Goal: Ask a question: Seek information or help from site administrators or community

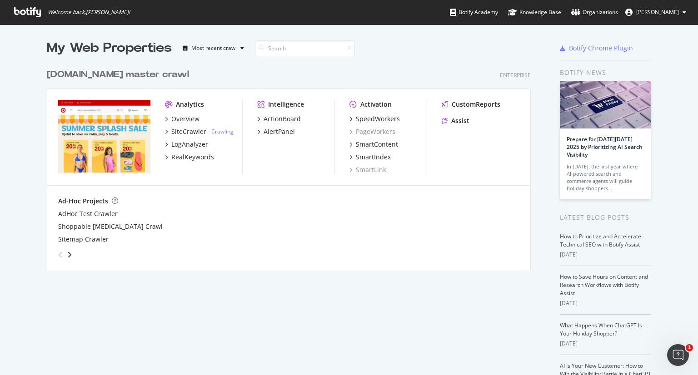
scroll to position [368, 684]
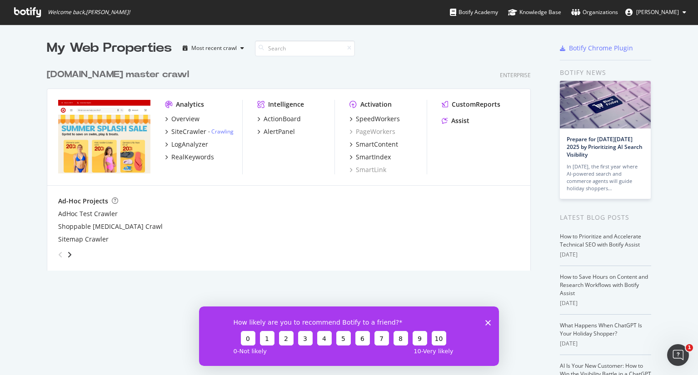
click at [489, 323] on polygon "Close survey" at bounding box center [487, 322] width 5 height 5
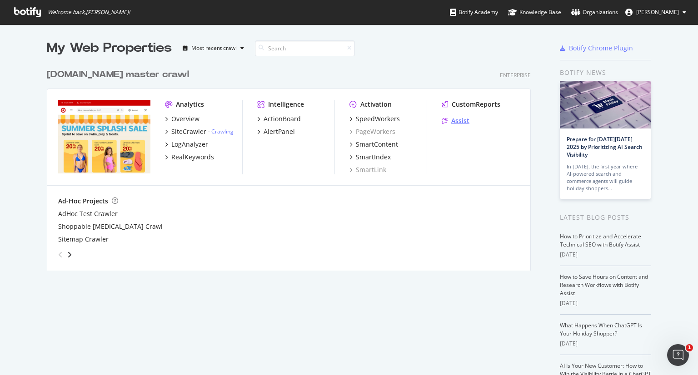
click at [458, 124] on div "Assist" at bounding box center [460, 120] width 18 height 9
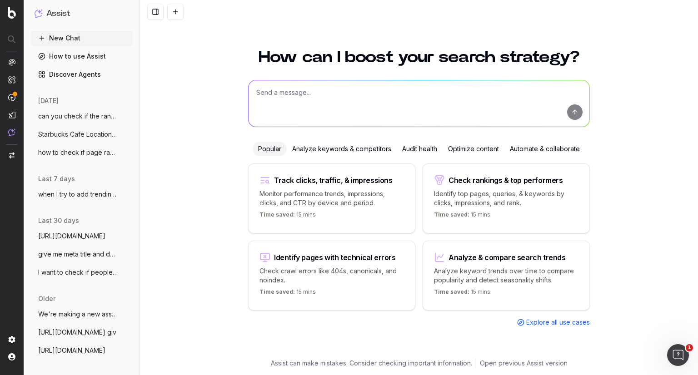
click at [85, 309] on button "We're making a new asset launching pumpk" at bounding box center [82, 314] width 102 height 15
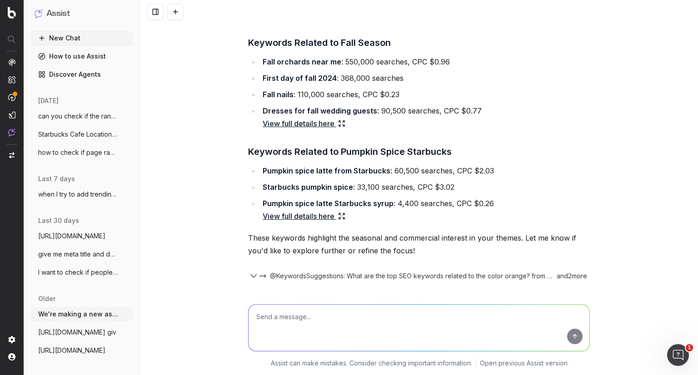
scroll to position [147, 0]
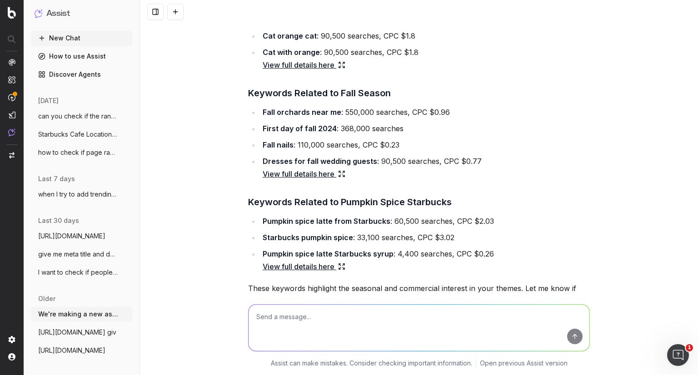
click at [72, 336] on span "https://www.target.com/gift-registry giv" at bounding box center [77, 332] width 78 height 9
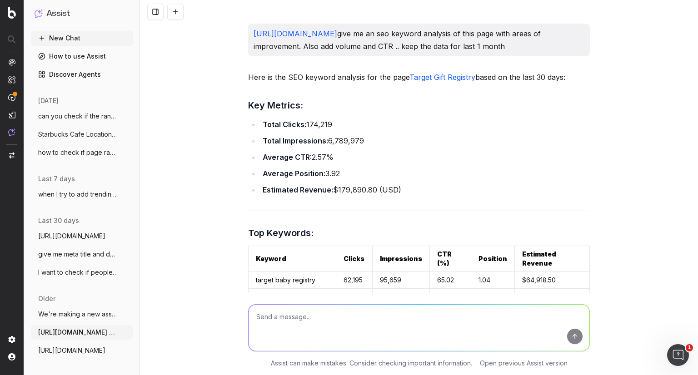
click at [65, 352] on span "https://www.target.com/c/starbucks/-/N-5" at bounding box center [71, 350] width 67 height 9
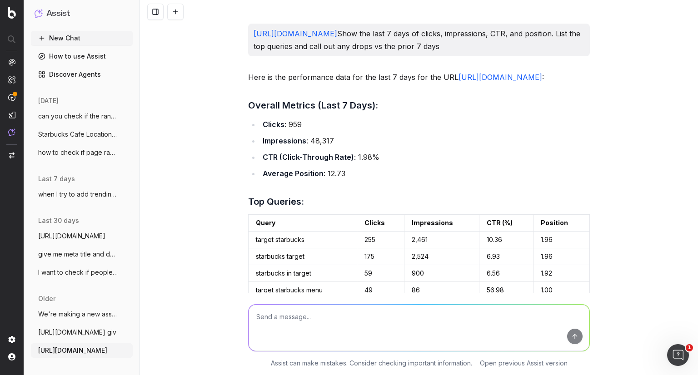
click at [69, 266] on button "I want to check if people have started s" at bounding box center [82, 272] width 102 height 15
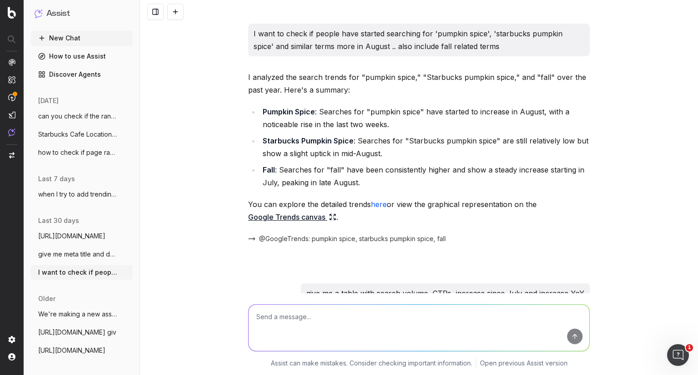
click at [71, 250] on span "give me meta title and description for t" at bounding box center [78, 254] width 80 height 9
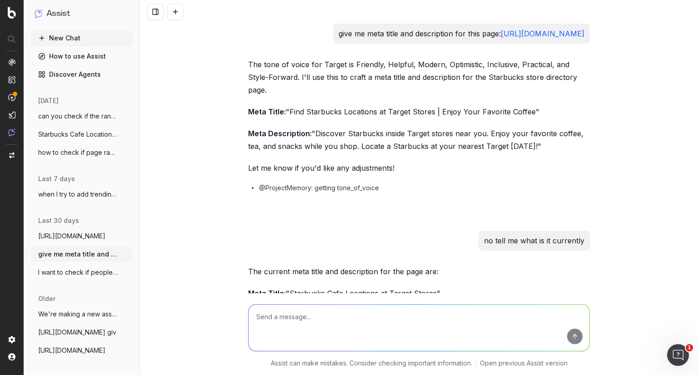
click at [78, 238] on span "https://www.target.com/c/starbucks/-/N-5" at bounding box center [71, 236] width 67 height 9
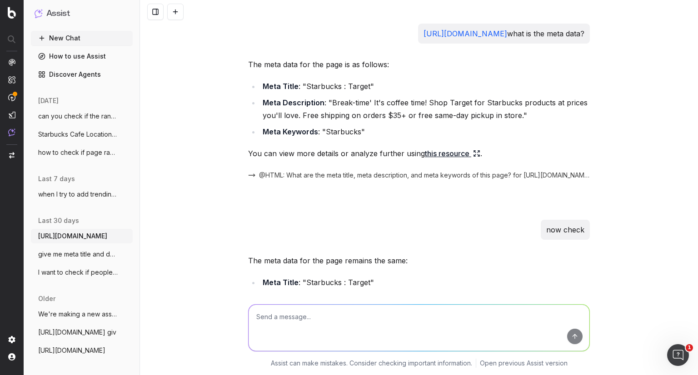
click at [87, 196] on span "when I try to add trending searches to m" at bounding box center [78, 194] width 80 height 9
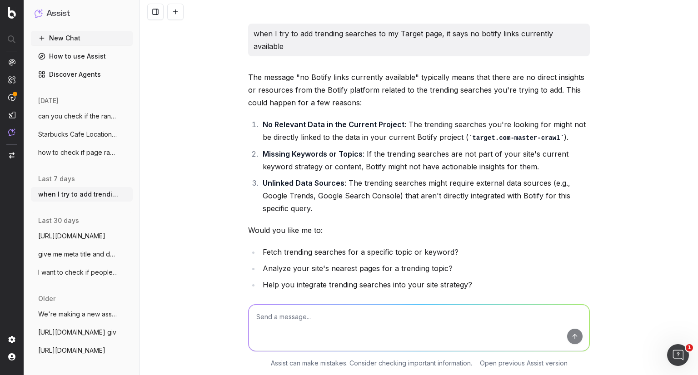
click at [63, 44] on button "New Chat" at bounding box center [82, 38] width 102 height 15
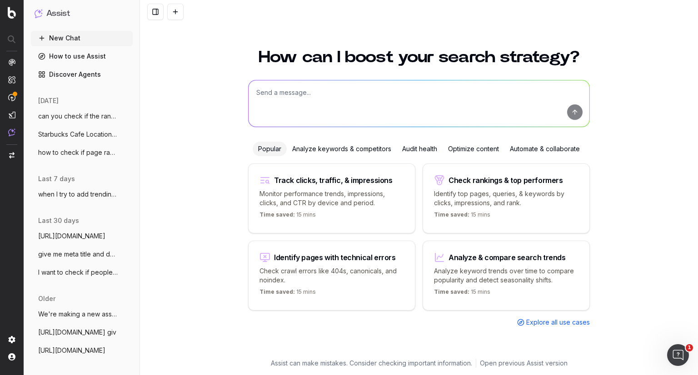
click at [362, 84] on textarea at bounding box center [419, 103] width 341 height 46
paste textarea "https://www.target.com/c/dinner-in-minutes/-/N-iuzzq"
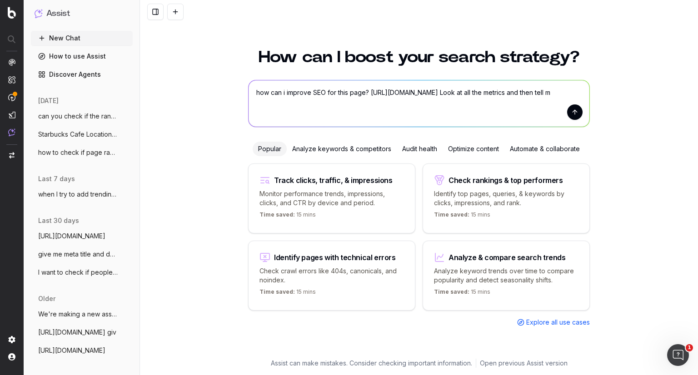
type textarea "how can i improve SEO for this page? https://www.target.com/c/dinner-in-minutes…"
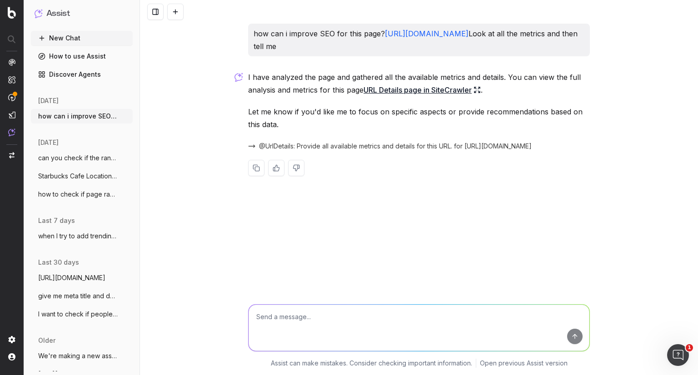
click at [452, 90] on link "URL Details page in SiteCrawler" at bounding box center [422, 90] width 117 height 13
paste textarea "16 outlinks to a non-indexable URL (view samples)"
click at [331, 308] on textarea at bounding box center [419, 328] width 341 height 46
type textarea "16 outlinks to a non-indexable URL (view samples) - anything i can do to fix th…"
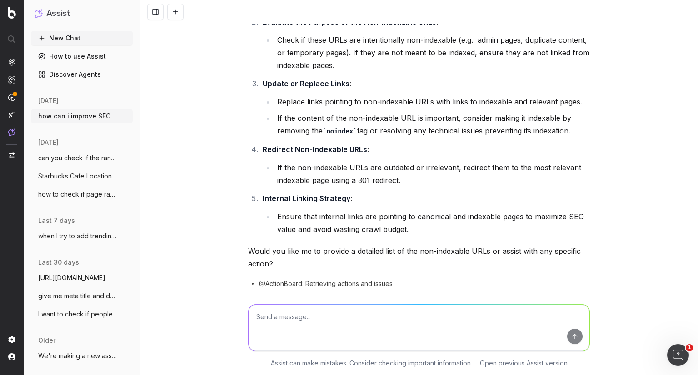
scroll to position [326, 0]
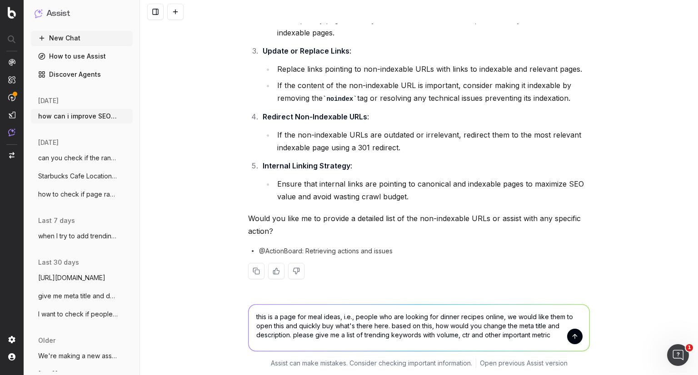
type textarea "this is a page for meal ideas, i.e., people who are looking for dinner recipes …"
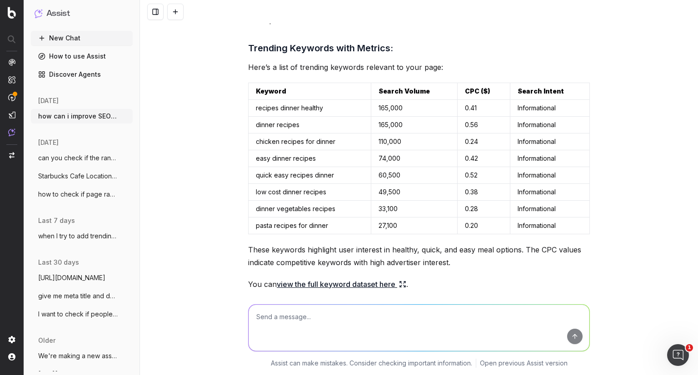
scroll to position [857, 0]
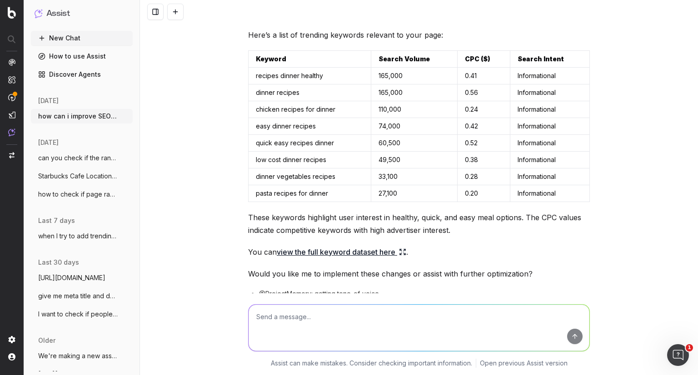
click at [325, 248] on link "view the full keyword dataset here" at bounding box center [342, 252] width 130 height 13
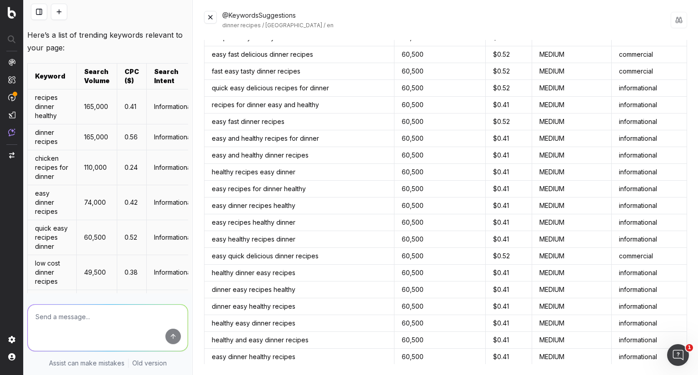
scroll to position [1650, 0]
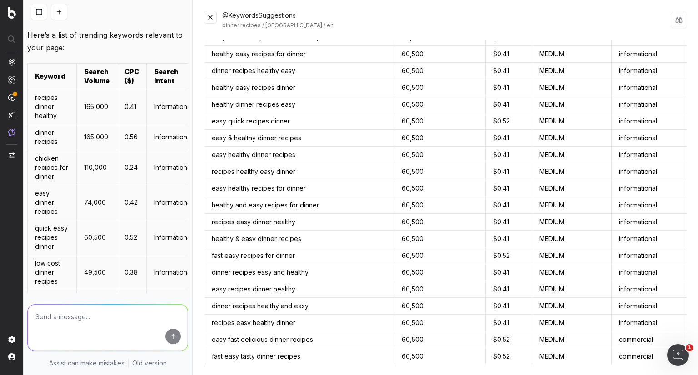
click at [209, 12] on button at bounding box center [210, 17] width 13 height 13
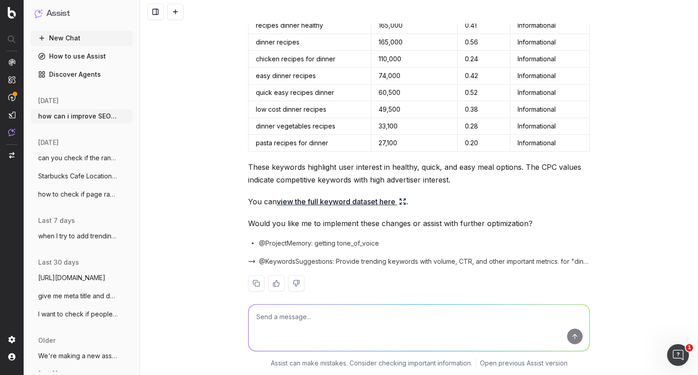
scroll to position [919, 0]
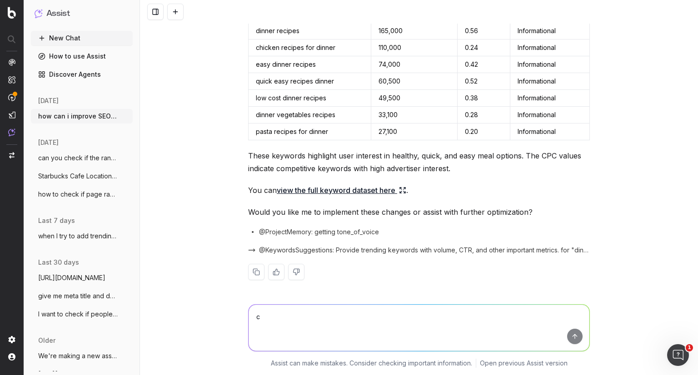
click at [365, 322] on textarea "c" at bounding box center [419, 328] width 341 height 46
type textarea "can you add volu"
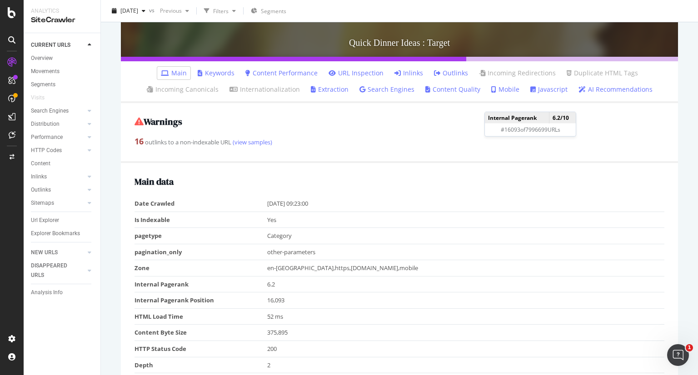
scroll to position [246, 0]
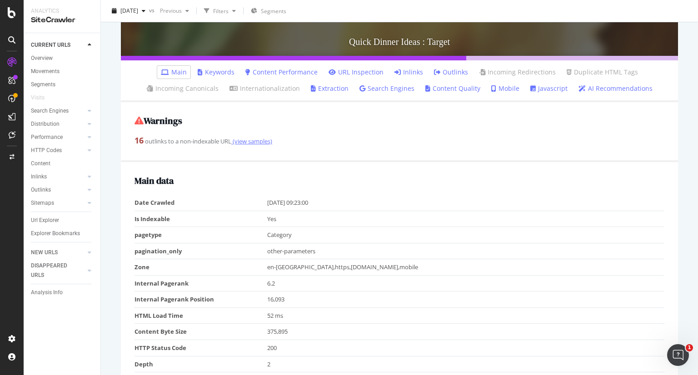
click at [245, 141] on link "(view samples)" at bounding box center [251, 141] width 41 height 8
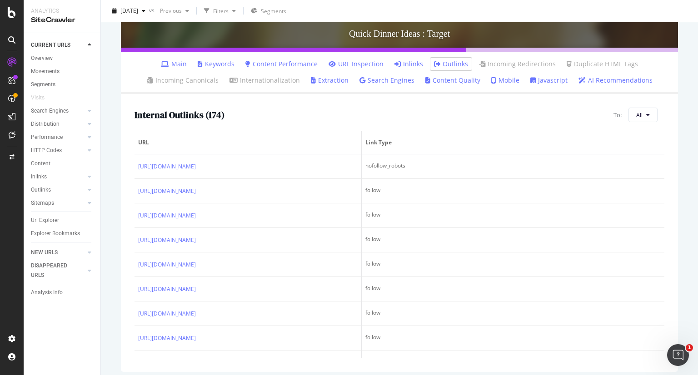
scroll to position [255, 0]
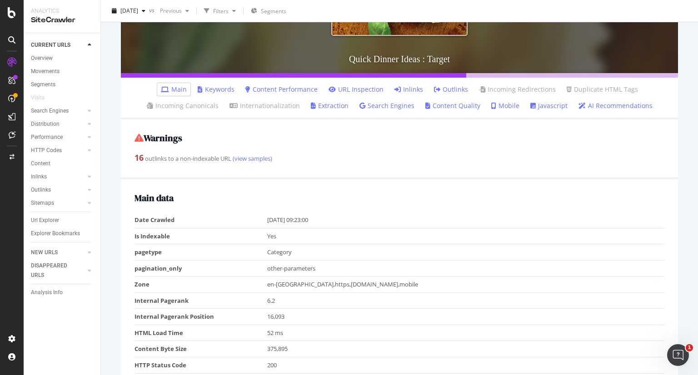
scroll to position [230, 0]
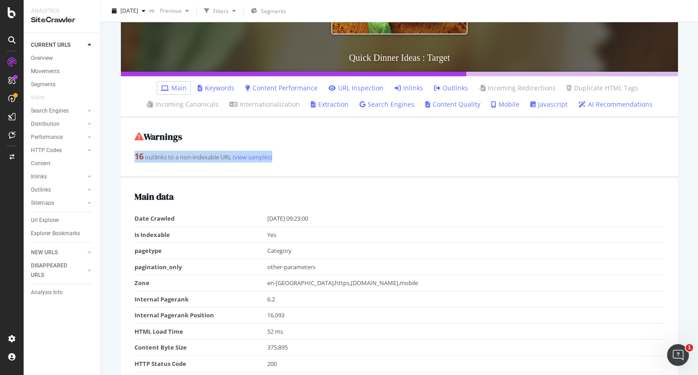
drag, startPoint x: 288, startPoint y: 159, endPoint x: 133, endPoint y: 160, distance: 155.0
click at [133, 160] on div "Warnings 16 outlinks to a non-indexable URL (view samples)" at bounding box center [399, 148] width 557 height 60
copy div "16 outlinks to a non-indexable URL (view samples)"
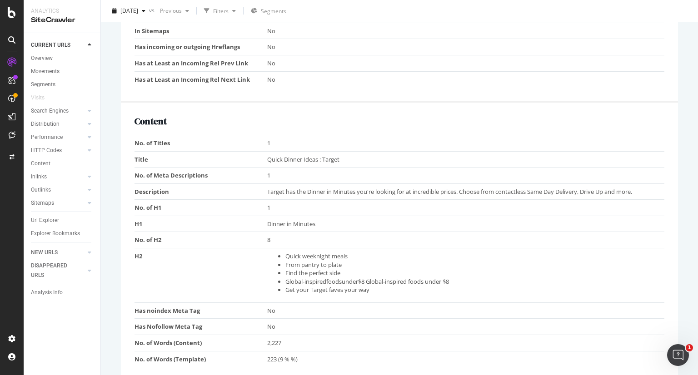
scroll to position [648, 0]
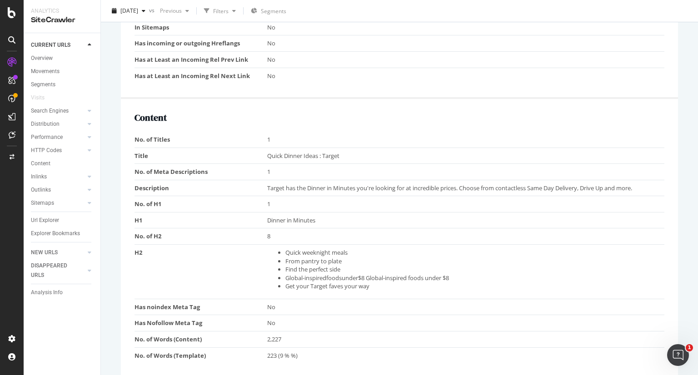
click at [349, 186] on span "Target has the Dinner in Minutes you're looking for at incredible prices. Choos…" at bounding box center [449, 188] width 365 height 8
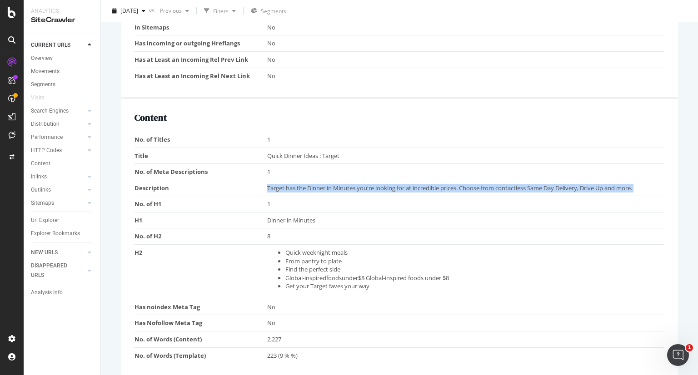
click at [349, 186] on span "Target has the Dinner in Minutes you're looking for at incredible prices. Choos…" at bounding box center [449, 188] width 365 height 8
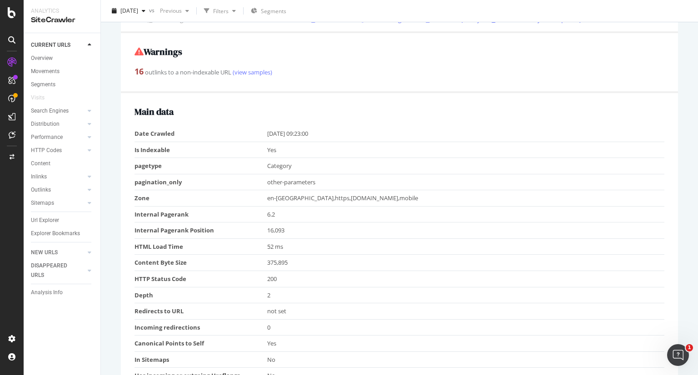
scroll to position [312, 0]
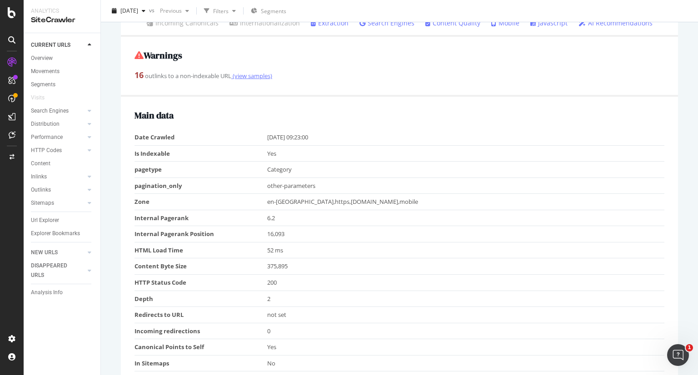
click at [269, 78] on link "(view samples)" at bounding box center [251, 76] width 41 height 8
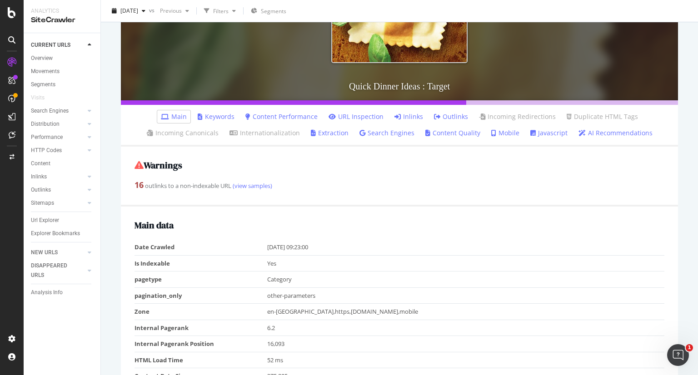
scroll to position [198, 0]
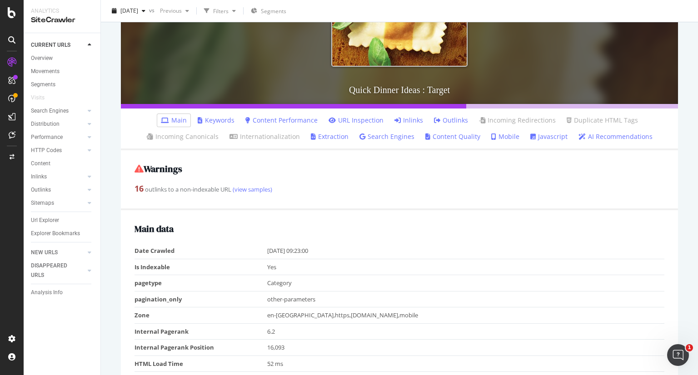
click at [445, 116] on link "Outlinks" at bounding box center [451, 120] width 34 height 9
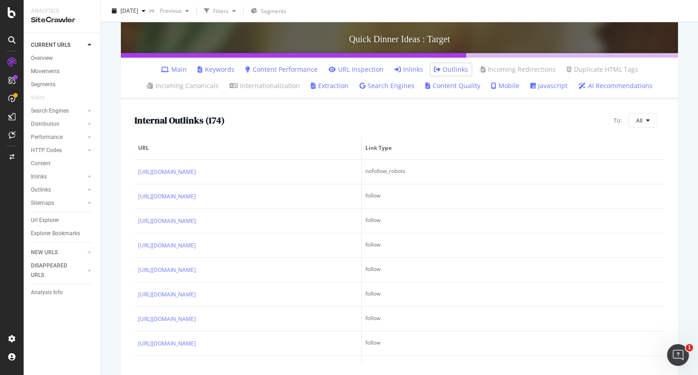
scroll to position [249, 0]
click at [634, 125] on button "All" at bounding box center [643, 120] width 29 height 15
click at [652, 153] on span "Non-Indexable URLs" at bounding box center [655, 155] width 51 height 8
click at [505, 113] on div "Internal Outlinks ( Sample of 10 from 16 ) To: Non-Indexable URLs URL https://w…" at bounding box center [399, 239] width 557 height 278
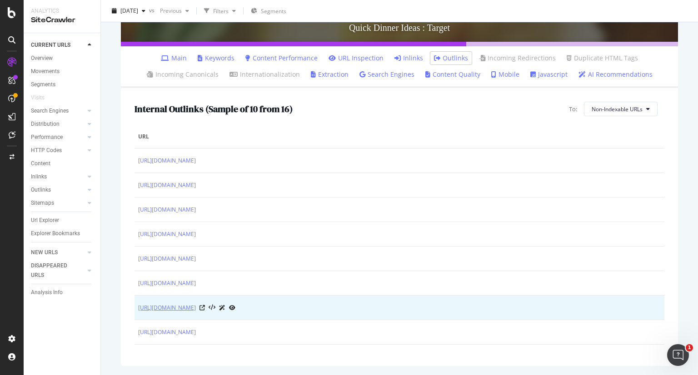
scroll to position [40, 0]
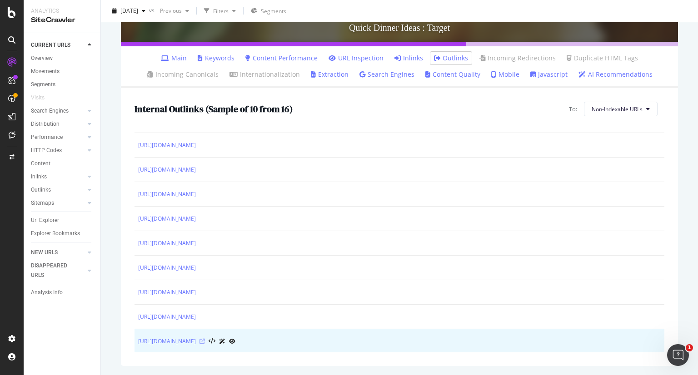
click at [205, 339] on icon at bounding box center [202, 341] width 5 height 5
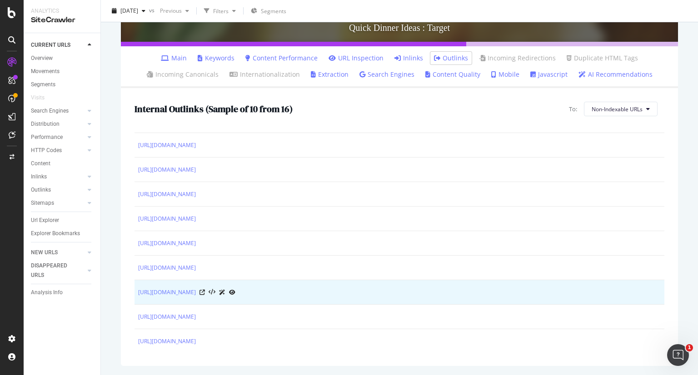
drag, startPoint x: 235, startPoint y: 295, endPoint x: 370, endPoint y: 288, distance: 134.7
click at [370, 288] on div "https://www.target.com/c/meal-ideas/-/N-n8wao" at bounding box center [399, 293] width 523 height 10
click at [205, 290] on icon at bounding box center [202, 292] width 5 height 5
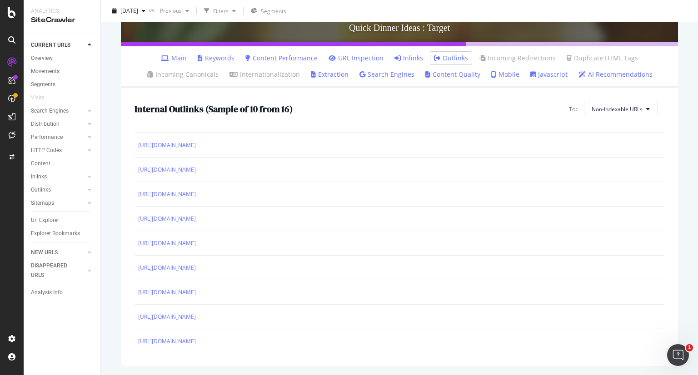
scroll to position [0, 0]
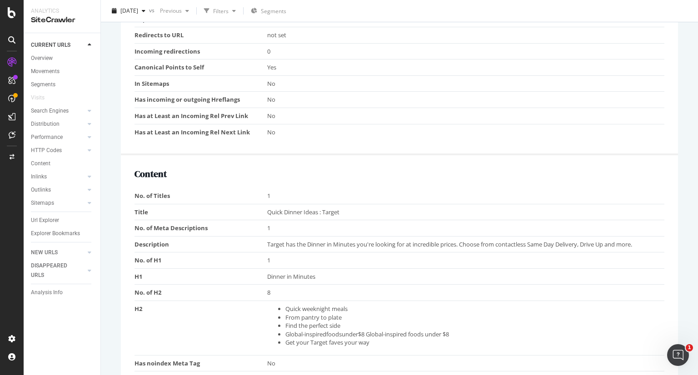
scroll to position [629, 0]
